Goal: Transaction & Acquisition: Book appointment/travel/reservation

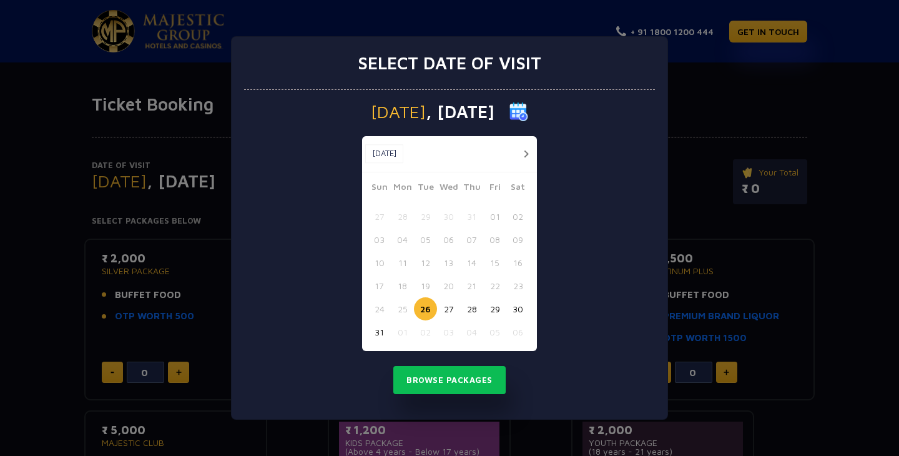
click at [523, 158] on button "button" at bounding box center [526, 154] width 16 height 16
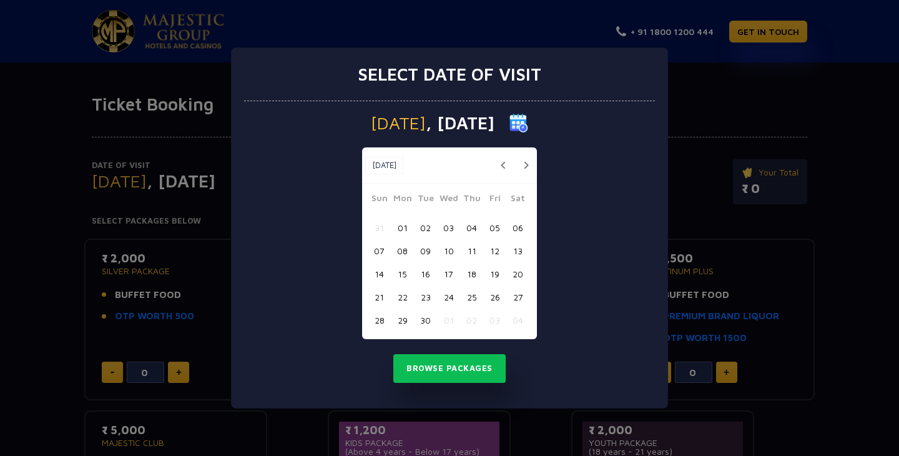
drag, startPoint x: 468, startPoint y: 227, endPoint x: 484, endPoint y: 232, distance: 17.8
click at [485, 233] on div "31 01 02 03 04 05 06" at bounding box center [450, 227] width 164 height 23
click at [471, 229] on button "04" at bounding box center [471, 227] width 23 height 23
click at [462, 369] on button "Browse Packages" at bounding box center [449, 368] width 112 height 29
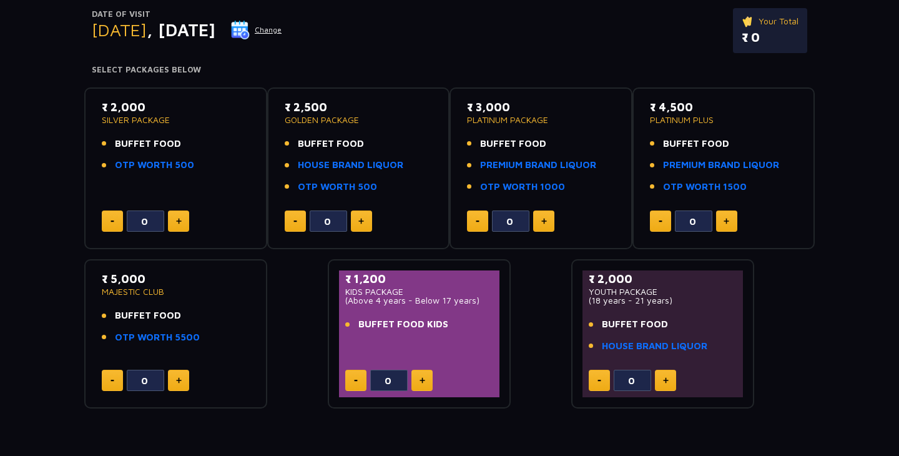
scroll to position [152, 0]
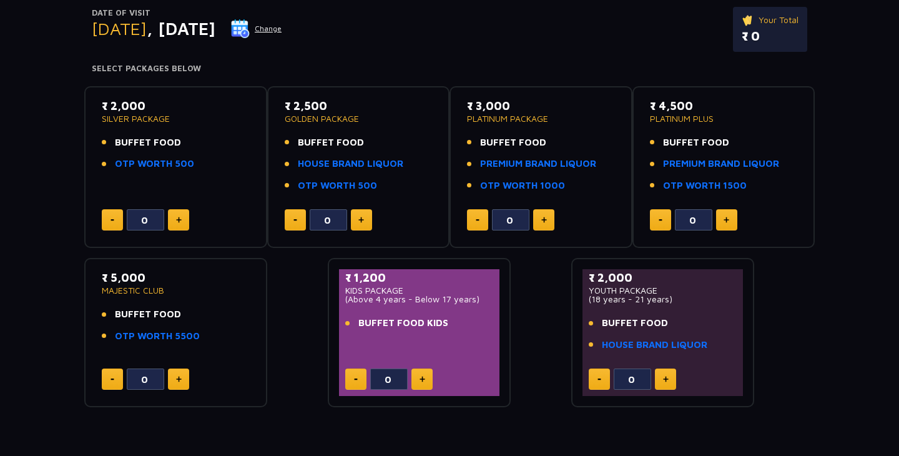
drag, startPoint x: 355, startPoint y: 283, endPoint x: 433, endPoint y: 344, distance: 99.7
click at [433, 344] on div "₹ 1,200 KIDS PACKAGE (Above 4 years - Below 17 years) BUFFET FOOD KIDS 0" at bounding box center [419, 332] width 160 height 127
click at [417, 295] on p "(Above 4 years - Below 17 years)" at bounding box center [419, 299] width 148 height 9
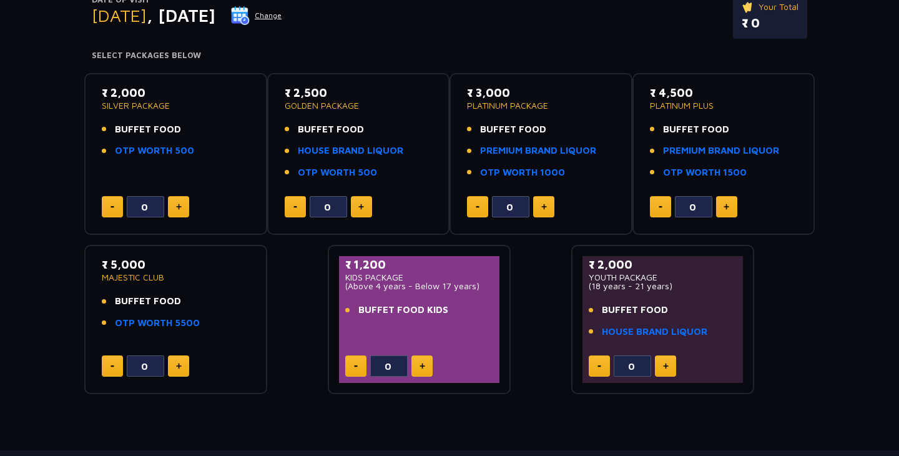
scroll to position [169, 0]
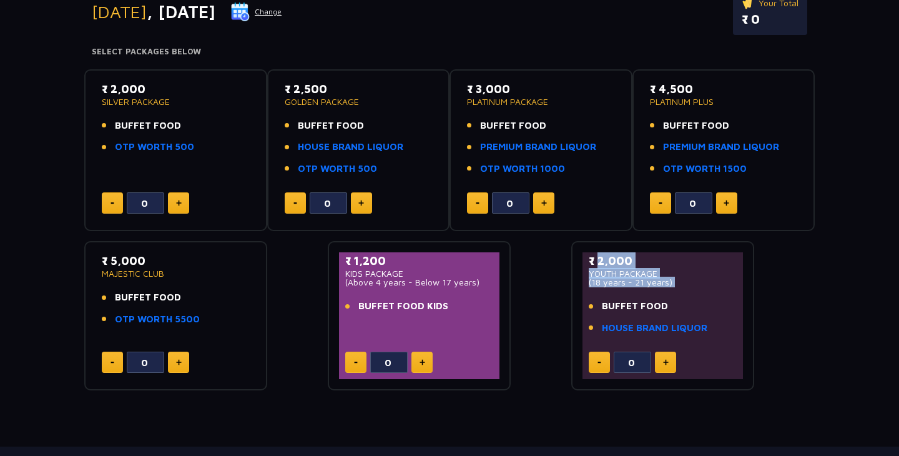
drag, startPoint x: 593, startPoint y: 257, endPoint x: 673, endPoint y: 302, distance: 91.4
click at [672, 300] on div "₹ 2,000 YOUTH PACKAGE (18 years - 21 years) BUFFET FOOD HOUSE BRAND LIQUOR" at bounding box center [663, 297] width 148 height 90
click at [646, 299] on span "BUFFET FOOD" at bounding box center [635, 306] width 66 height 14
drag, startPoint x: 612, startPoint y: 310, endPoint x: 696, endPoint y: 307, distance: 83.7
click at [696, 308] on li "BUFFET FOOD" at bounding box center [663, 306] width 148 height 14
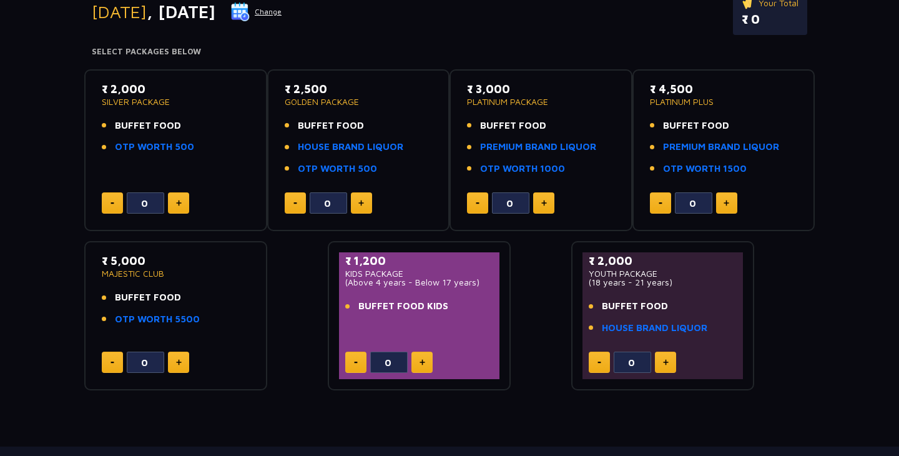
click at [698, 317] on ul "BUFFET FOOD HOUSE BRAND LIQUOR" at bounding box center [663, 317] width 148 height 36
drag, startPoint x: 716, startPoint y: 331, endPoint x: 617, endPoint y: 268, distance: 116.7
click at [617, 268] on div "₹ 2,000 YOUTH PACKAGE (18 years - 21 years) BUFFET FOOD HOUSE BRAND LIQUOR" at bounding box center [663, 297] width 148 height 90
click at [640, 321] on link "HOUSE BRAND LIQUOR" at bounding box center [655, 328] width 106 height 14
click at [644, 312] on span "BUFFET FOOD" at bounding box center [635, 306] width 66 height 14
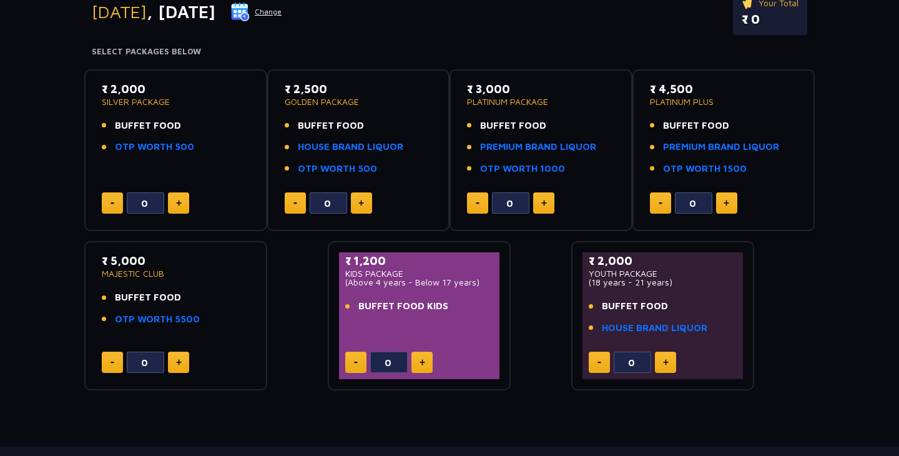
click at [667, 363] on img at bounding box center [666, 362] width 6 height 6
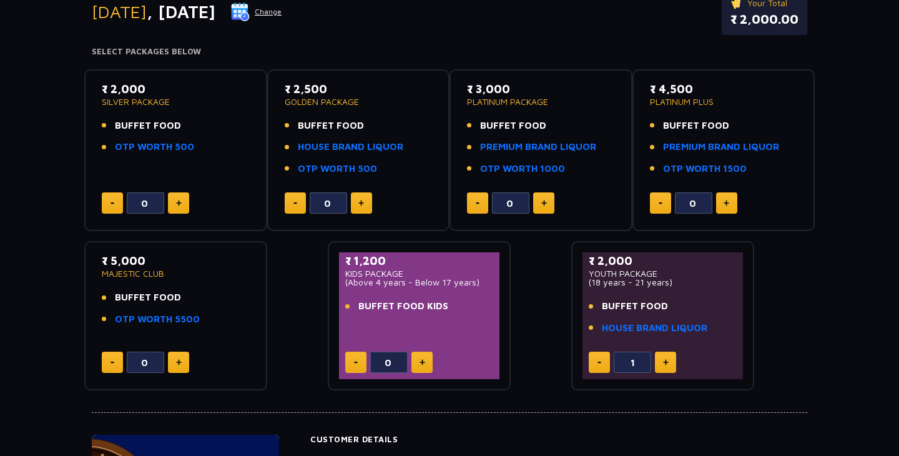
click at [669, 365] on button at bounding box center [665, 362] width 21 height 21
type input "4"
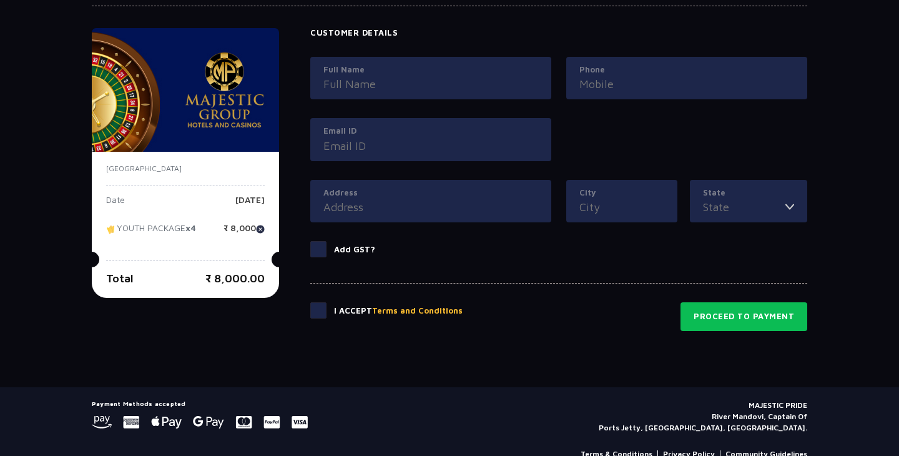
scroll to position [570, 0]
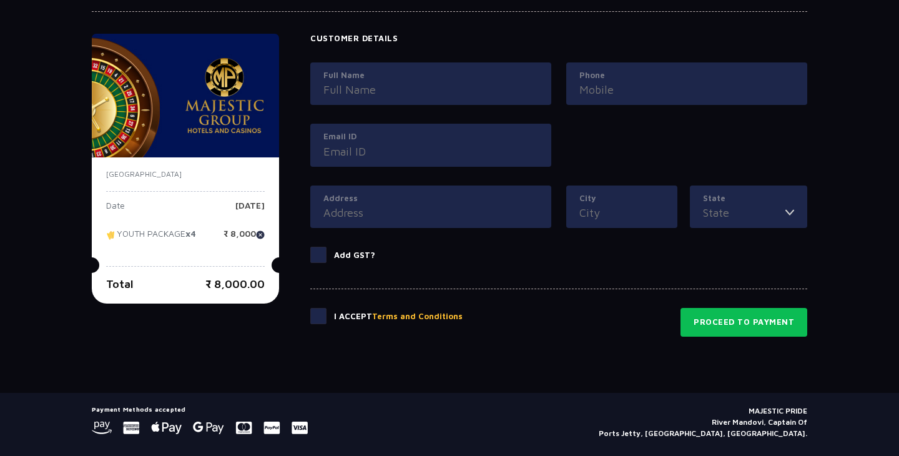
drag, startPoint x: 199, startPoint y: 287, endPoint x: 274, endPoint y: 291, distance: 75.0
click at [274, 291] on div "[GEOGRAPHIC_DATA] Date [DATE] YOUTH PACKAGE x4 ₹ 8,000 Total ₹ 8,000.00" at bounding box center [185, 230] width 187 height 146
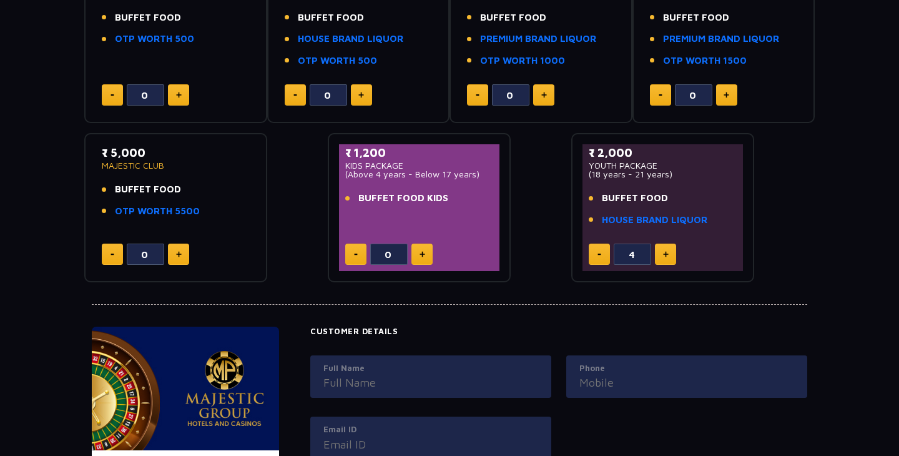
scroll to position [0, 0]
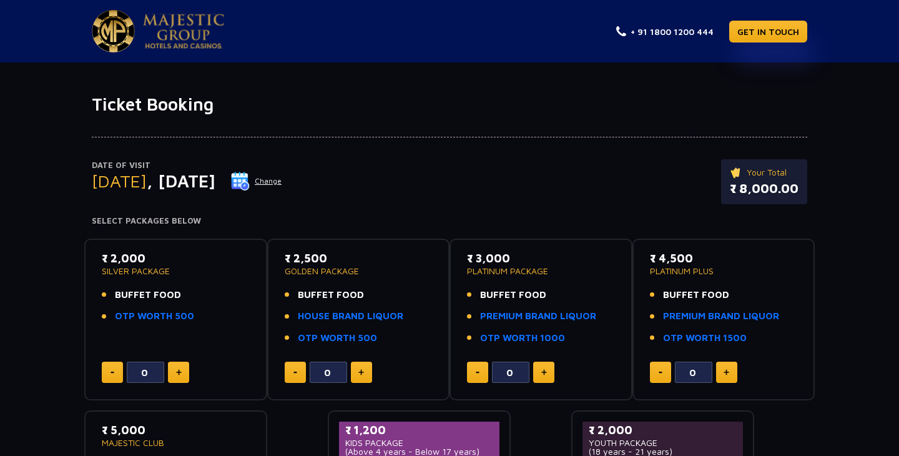
click at [267, 192] on div "Date of Visit [DATE] Change Your Total ₹ 8,000.00" at bounding box center [450, 187] width 716 height 57
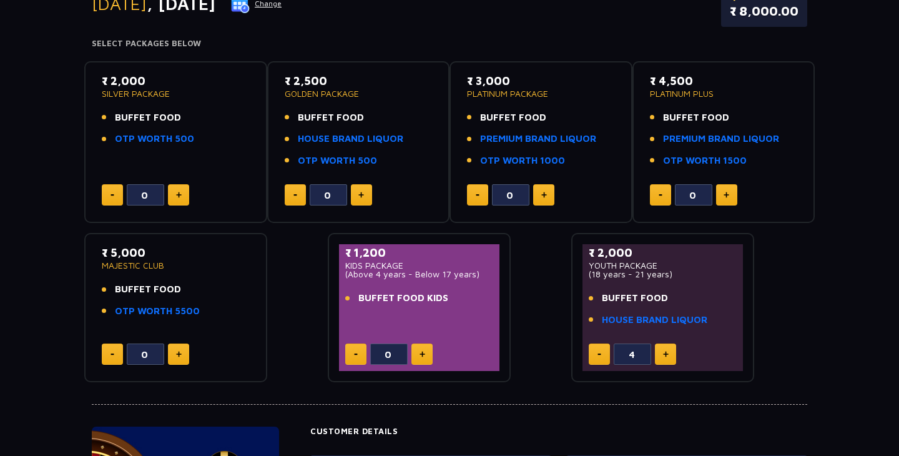
scroll to position [179, 0]
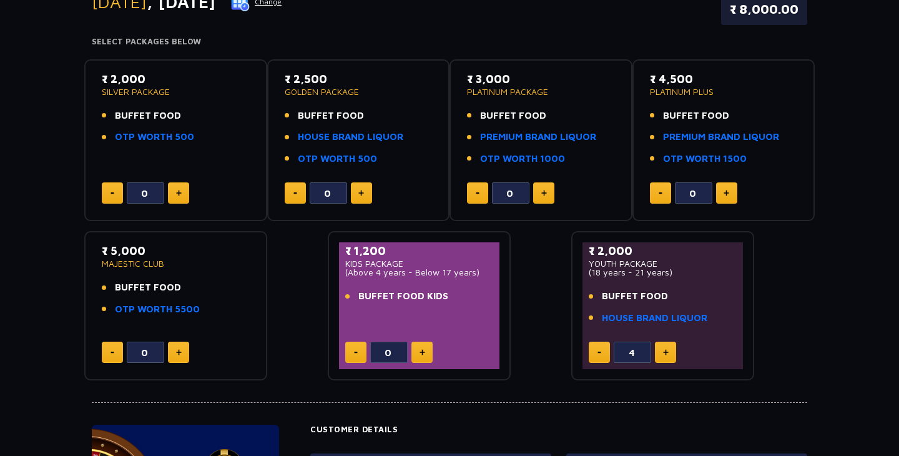
drag, startPoint x: 679, startPoint y: 270, endPoint x: 589, endPoint y: 247, distance: 92.7
click at [589, 247] on div "₹ 2,000 YOUTH PACKAGE (18 years - 21 years)" at bounding box center [663, 259] width 148 height 34
click at [589, 247] on p "₹ 2,000" at bounding box center [663, 250] width 148 height 17
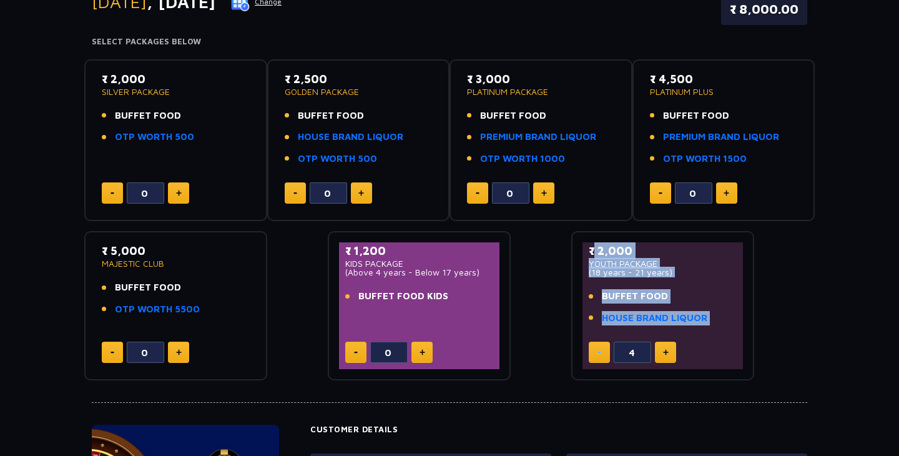
drag, startPoint x: 589, startPoint y: 247, endPoint x: 709, endPoint y: 330, distance: 145.8
click at [709, 330] on div "₹ 2,000 YOUTH PACKAGE (18 years - 21 years) BUFFET FOOD HOUSE BRAND LIQUOR" at bounding box center [663, 287] width 148 height 90
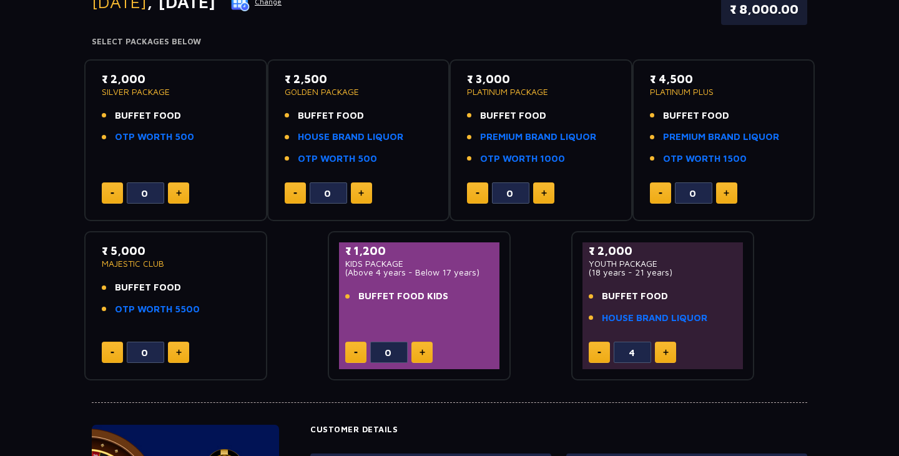
click at [694, 261] on p "YOUTH PACKAGE" at bounding box center [663, 263] width 148 height 9
drag, startPoint x: 714, startPoint y: 322, endPoint x: 589, endPoint y: 247, distance: 145.3
click at [589, 247] on div "₹ 2,000 YOUTH PACKAGE (18 years - 21 years) BUFFET FOOD HOUSE BRAND LIQUOR" at bounding box center [663, 287] width 148 height 90
drag, startPoint x: 590, startPoint y: 254, endPoint x: 687, endPoint y: 327, distance: 121.2
click at [687, 327] on div "₹ 2,000 YOUTH PACKAGE (18 years - 21 years) BUFFET FOOD HOUSE BRAND LIQUOR" at bounding box center [663, 287] width 148 height 90
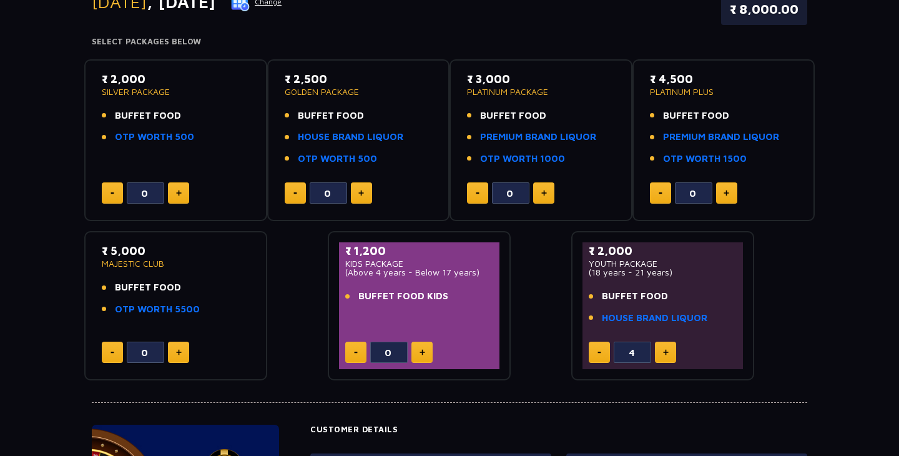
click at [709, 323] on li "HOUSE BRAND LIQUOR" at bounding box center [663, 318] width 148 height 14
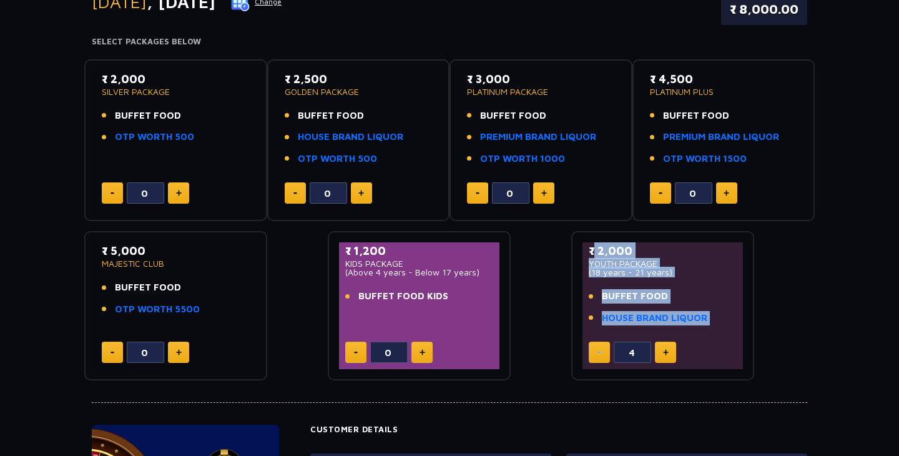
drag, startPoint x: 709, startPoint y: 323, endPoint x: 580, endPoint y: 255, distance: 145.5
click at [580, 255] on div "₹ 2,000 YOUTH PACKAGE (18 years - 21 years) BUFFET FOOD HOUSE BRAND LIQUOR 4" at bounding box center [662, 305] width 183 height 149
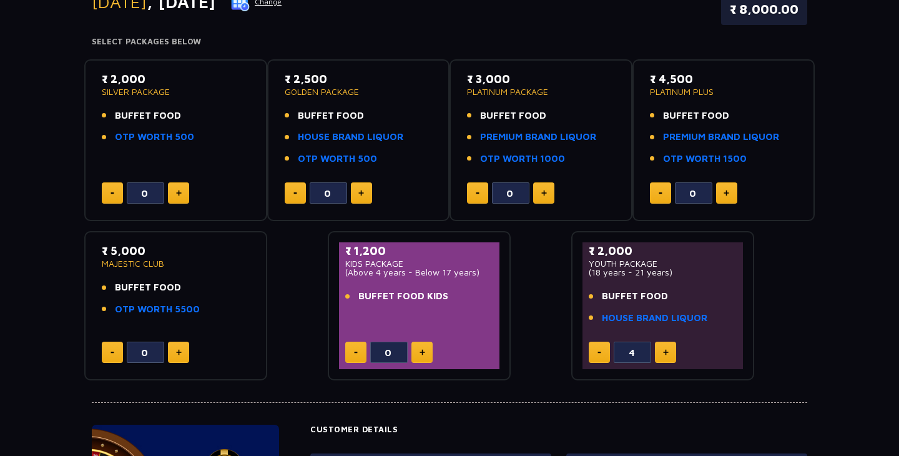
click at [580, 255] on div "₹ 2,000 YOUTH PACKAGE (18 years - 21 years) BUFFET FOOD HOUSE BRAND LIQUOR 4" at bounding box center [662, 305] width 183 height 149
drag, startPoint x: 580, startPoint y: 255, endPoint x: 678, endPoint y: 285, distance: 102.7
click at [678, 285] on div "₹ 2,000 YOUTH PACKAGE (18 years - 21 years) BUFFET FOOD HOUSE BRAND LIQUOR 4" at bounding box center [662, 305] width 183 height 149
click at [646, 259] on p "YOUTH PACKAGE" at bounding box center [663, 263] width 148 height 9
drag, startPoint x: 645, startPoint y: 258, endPoint x: 601, endPoint y: 250, distance: 45.0
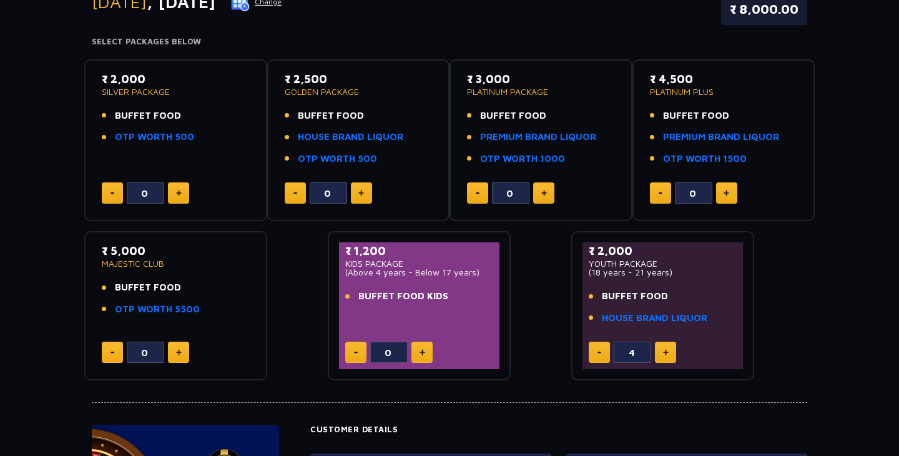
click at [601, 250] on div "₹ 2,000 YOUTH PACKAGE (18 years - 21 years)" at bounding box center [663, 259] width 148 height 34
click at [601, 250] on p "₹ 2,000" at bounding box center [663, 250] width 148 height 17
